Goal: Check status: Check status

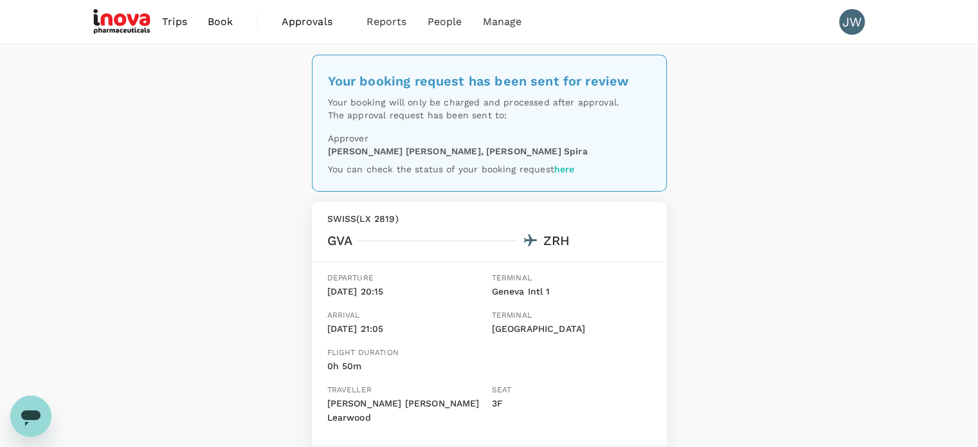
click at [181, 22] on span "Trips" at bounding box center [174, 21] width 25 height 15
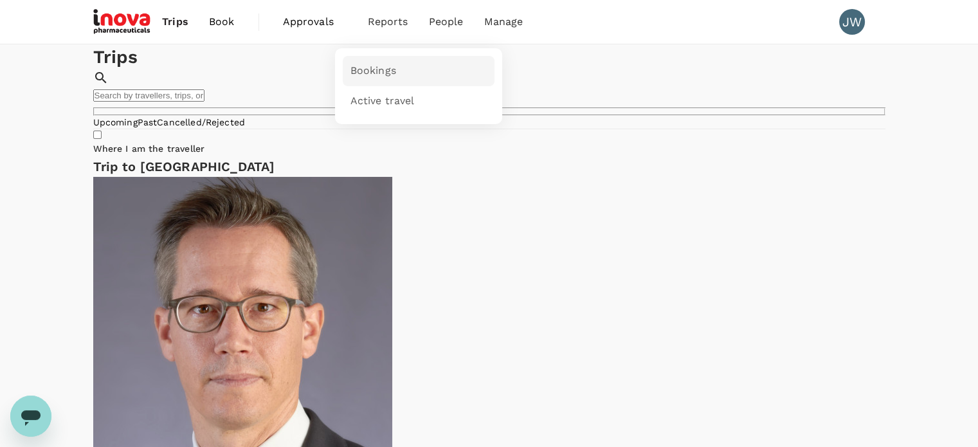
click at [371, 71] on span "Bookings" at bounding box center [374, 71] width 46 height 15
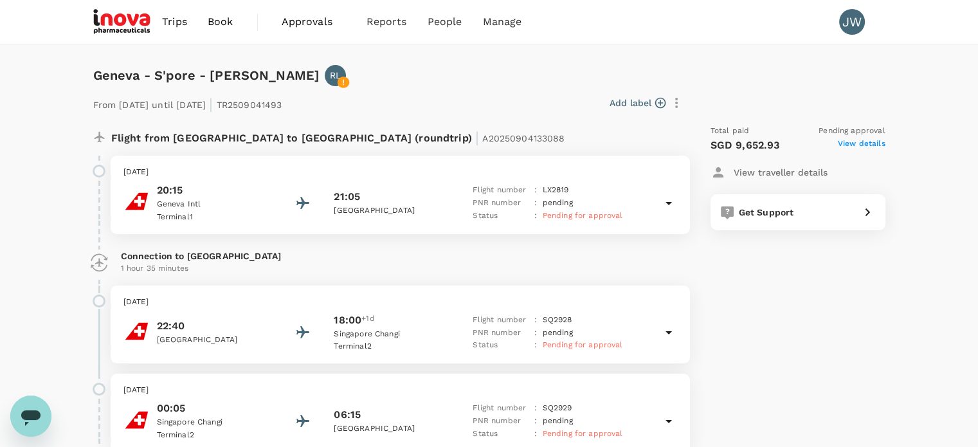
click at [847, 145] on span "View details" at bounding box center [862, 145] width 48 height 15
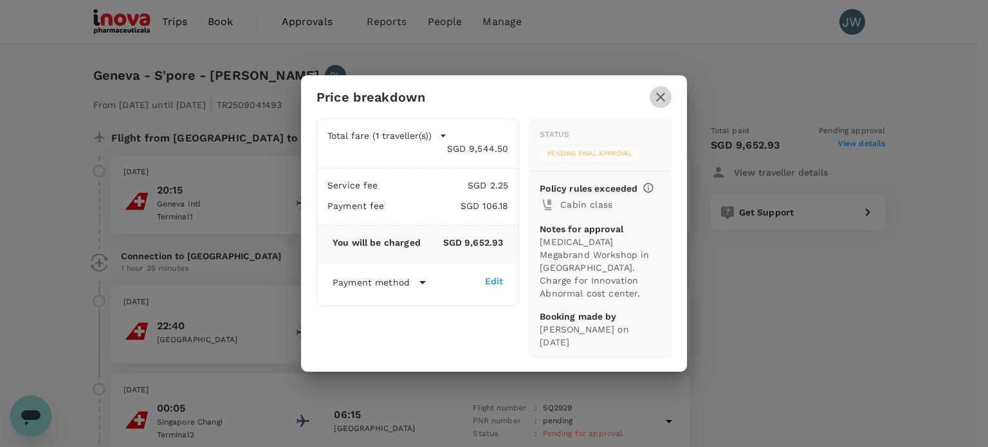
click at [659, 97] on icon "button" at bounding box center [660, 96] width 15 height 15
